Goal: Navigation & Orientation: Find specific page/section

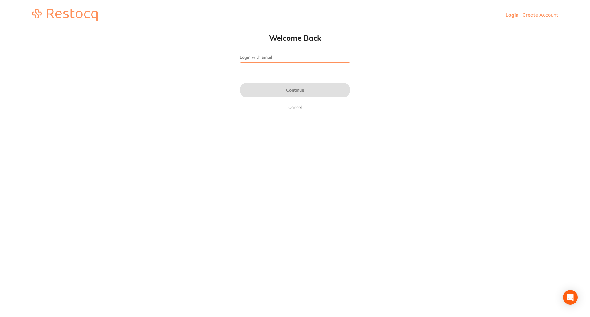
click at [260, 69] on input "Login with email" at bounding box center [295, 70] width 111 height 16
type input "[EMAIL_ADDRESS][DOMAIN_NAME]"
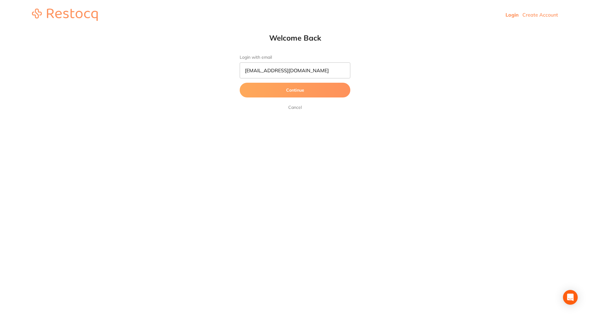
click at [282, 88] on button "Continue" at bounding box center [295, 90] width 111 height 15
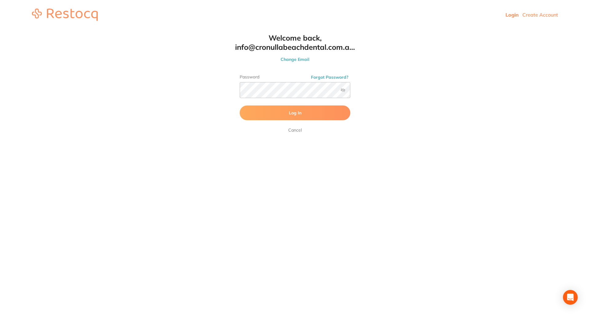
click at [295, 112] on span "Log In" at bounding box center [295, 113] width 13 height 6
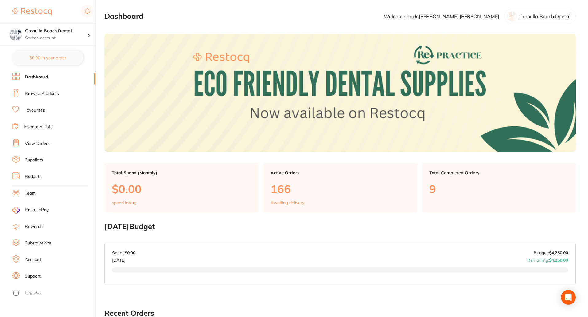
click at [47, 94] on link "Browse Products" at bounding box center [42, 94] width 34 height 6
